Goal: Task Accomplishment & Management: Use online tool/utility

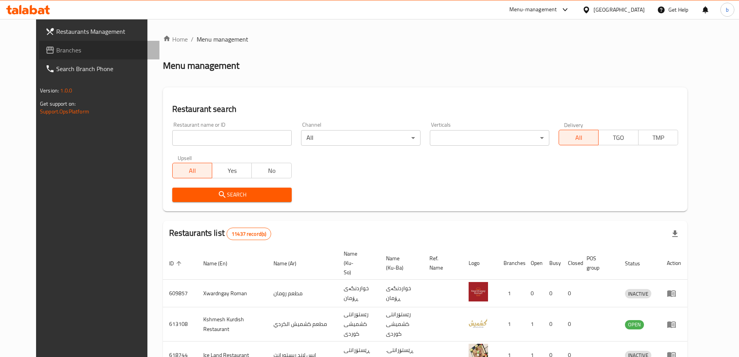
click at [56, 50] on span "Branches" at bounding box center [104, 49] width 97 height 9
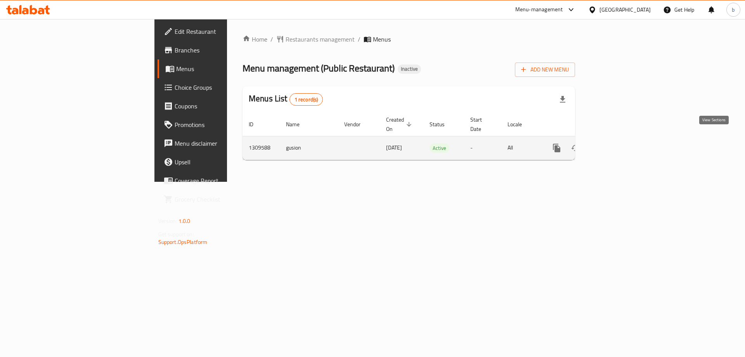
click at [617, 143] on icon "enhanced table" at bounding box center [612, 147] width 9 height 9
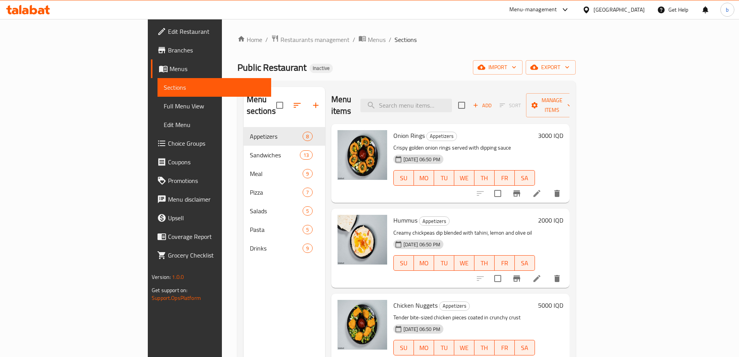
click at [164, 106] on span "Full Menu View" at bounding box center [214, 105] width 101 height 9
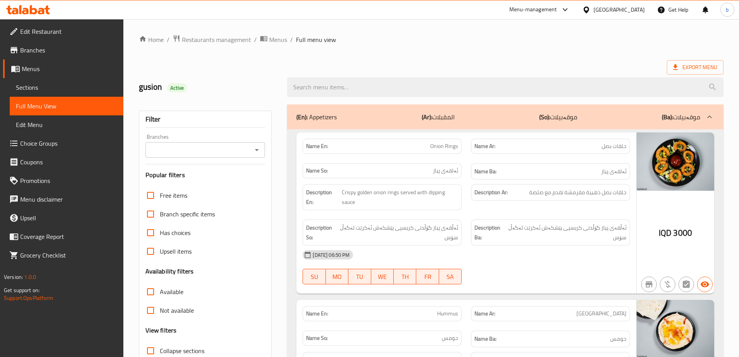
click at [270, 145] on div "Filter Branches Branches Popular filters Free items Branch specific items Has c…" at bounding box center [205, 254] width 133 height 287
click at [250, 151] on div "Branches" at bounding box center [206, 150] width 120 height 16
click at [261, 151] on icon "Open" at bounding box center [256, 149] width 9 height 9
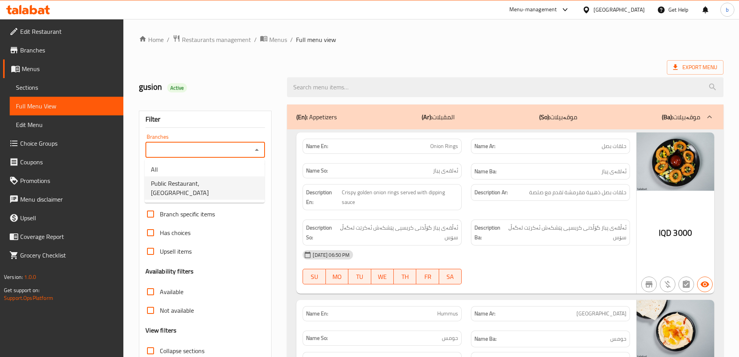
click at [219, 187] on span "Public Restaurant, [GEOGRAPHIC_DATA]" at bounding box center [204, 187] width 107 height 19
type input "Public Restaurant, [GEOGRAPHIC_DATA]"
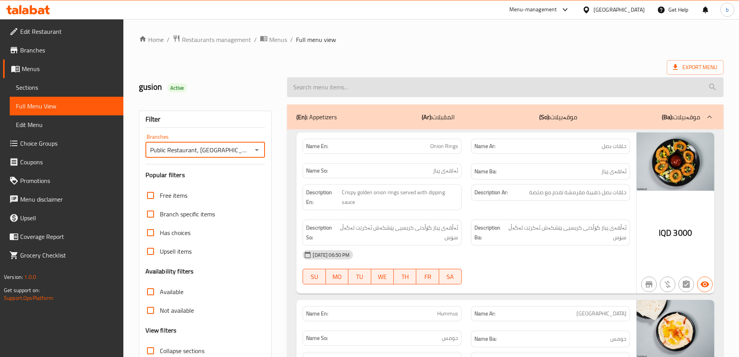
click at [470, 88] on input "search" at bounding box center [505, 87] width 437 height 20
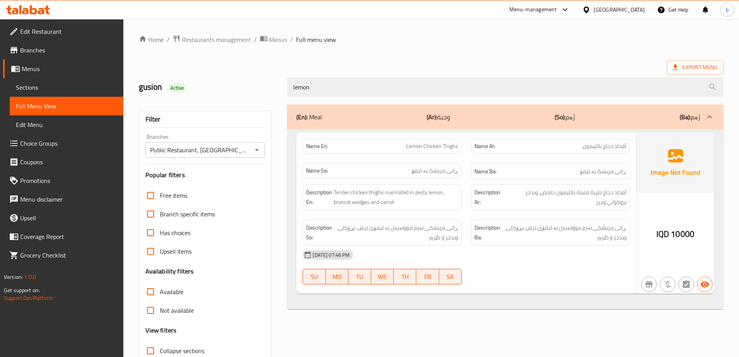
type input "lemon"
drag, startPoint x: 404, startPoint y: 144, endPoint x: 466, endPoint y: 151, distance: 62.0
click at [466, 151] on div "Name En: Lemon Chicken Thighs" at bounding box center [382, 146] width 168 height 24
copy span "Lemon Chicken Thighs"
drag, startPoint x: 38, startPoint y: 82, endPoint x: 109, endPoint y: 96, distance: 73.1
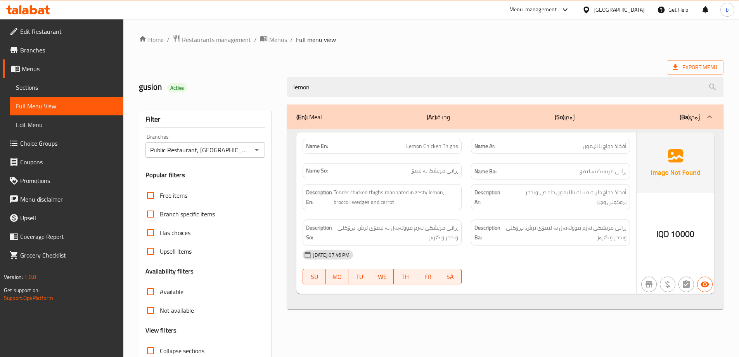
click at [36, 88] on div "Edit Restaurant Branches Menus Sections Full Menu View Edit Menu Choice Groups …" at bounding box center [369, 216] width 739 height 394
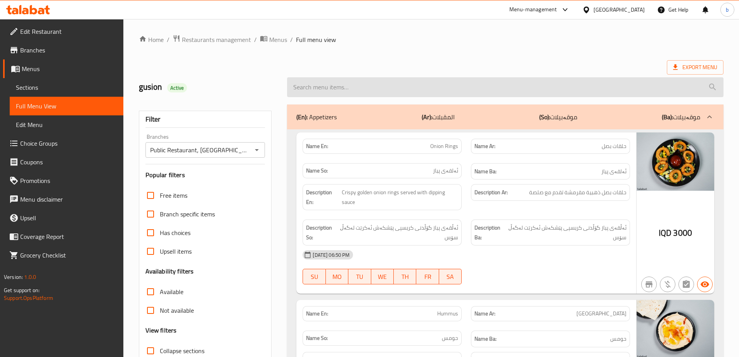
paste input "Pheladilphia"
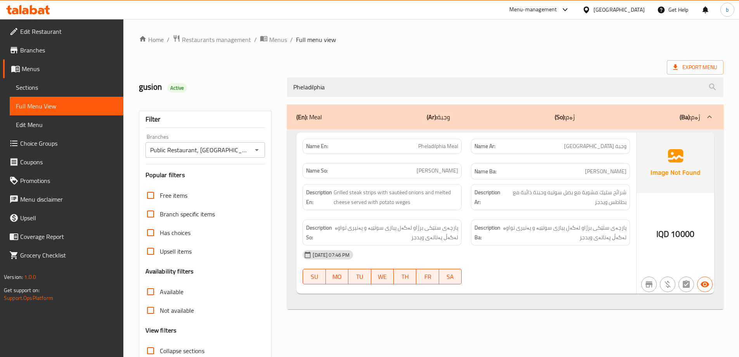
type input "Pheladilphia"
drag, startPoint x: 409, startPoint y: 148, endPoint x: 470, endPoint y: 154, distance: 62.0
click at [470, 154] on div "Name En: Pheladilphia Meal Name Ar: وجبة فيلادلفيا Name So: [PERSON_NAME] Name …" at bounding box center [466, 159] width 337 height 50
copy span "Pheladilphia Meal"
click at [382, 62] on div "Export Menu" at bounding box center [431, 67] width 585 height 14
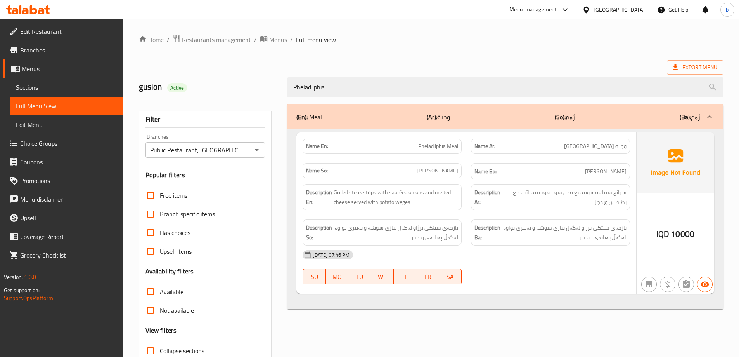
drag, startPoint x: 254, startPoint y: 89, endPoint x: 263, endPoint y: 96, distance: 12.0
click at [173, 88] on div "gusion Active Pheladilphia" at bounding box center [431, 87] width 594 height 35
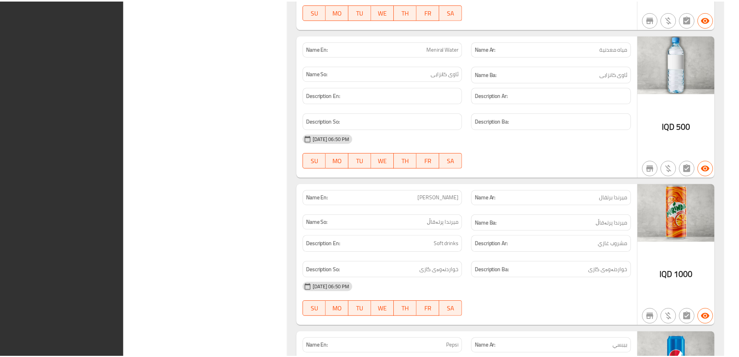
scroll to position [8867, 0]
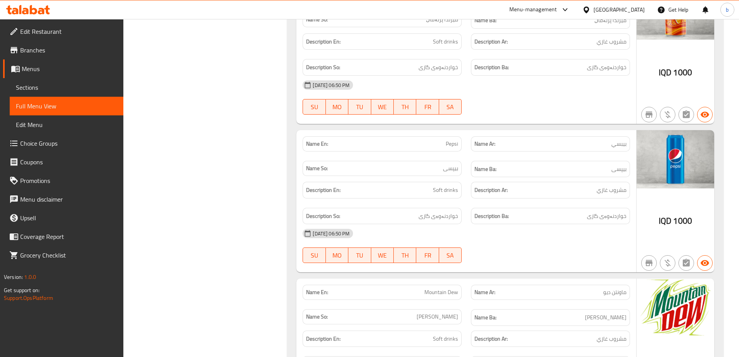
click at [36, 7] on icon at bounding box center [28, 9] width 44 height 9
